Goal: Navigation & Orientation: Go to known website

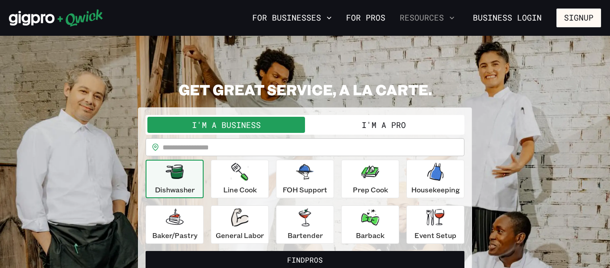
click at [433, 17] on button "Resources" at bounding box center [427, 17] width 62 height 15
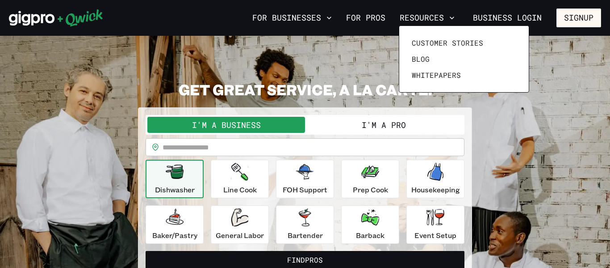
click at [339, 43] on div at bounding box center [305, 134] width 610 height 268
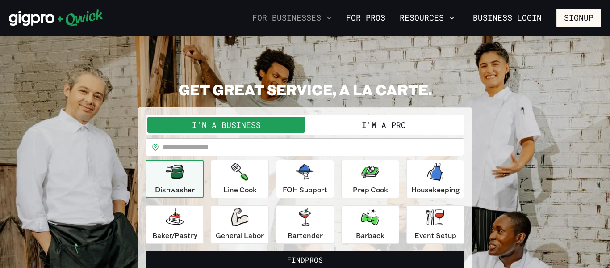
click at [333, 17] on icon "button" at bounding box center [329, 17] width 9 height 9
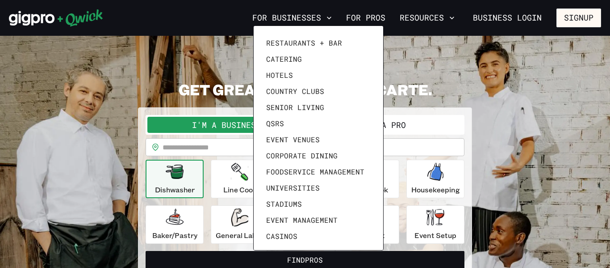
click at [429, 75] on div at bounding box center [305, 134] width 610 height 268
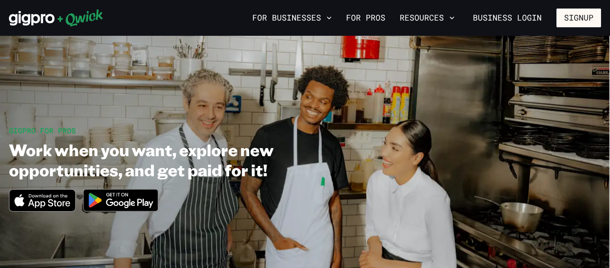
click at [115, 198] on img at bounding box center [121, 199] width 87 height 33
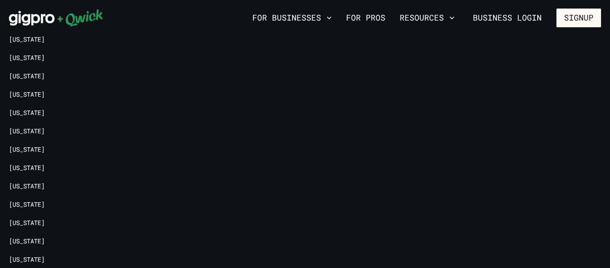
scroll to position [1952, 0]
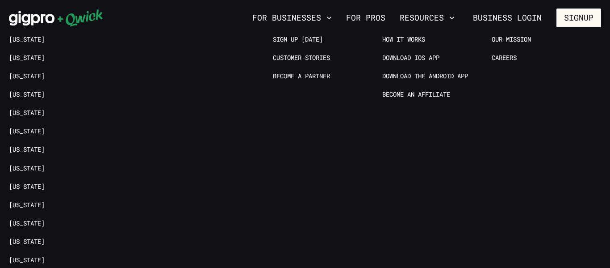
scroll to position [1817, 0]
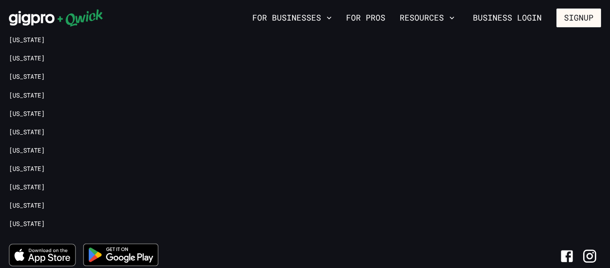
scroll to position [1904, 0]
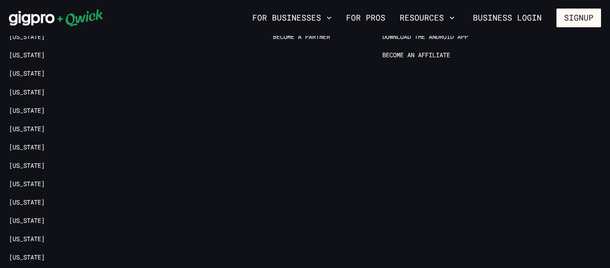
scroll to position [1277, 0]
